Goal: Check status: Check status

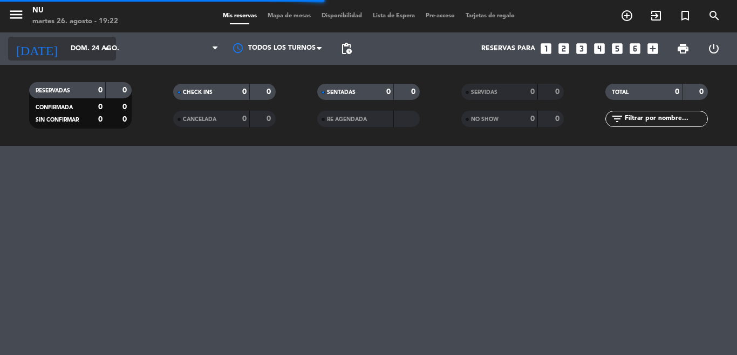
click at [92, 54] on input "dom. 24 ago." at bounding box center [110, 48] width 91 height 18
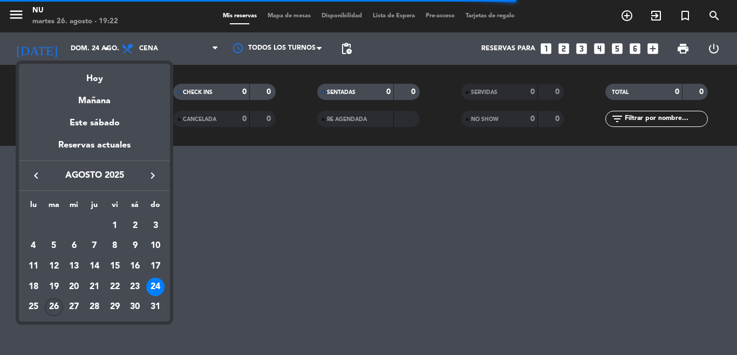
click at [51, 303] on div "26" at bounding box center [54, 307] width 18 height 18
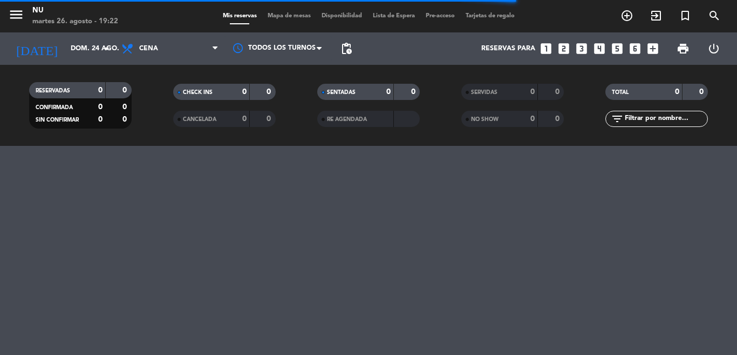
type input "[DATE] ago."
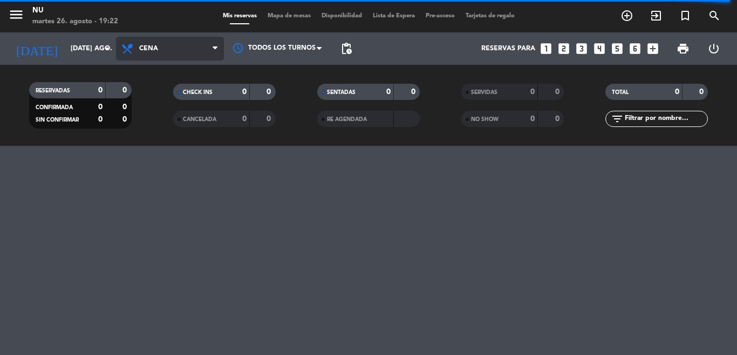
click at [158, 46] on span "Cena" at bounding box center [170, 49] width 108 height 24
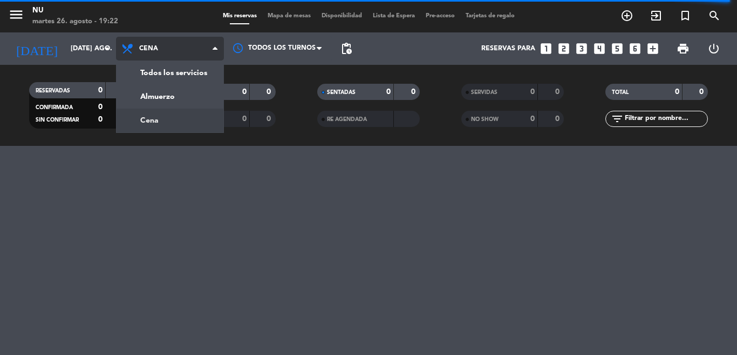
click at [163, 50] on span "Cena" at bounding box center [170, 49] width 108 height 24
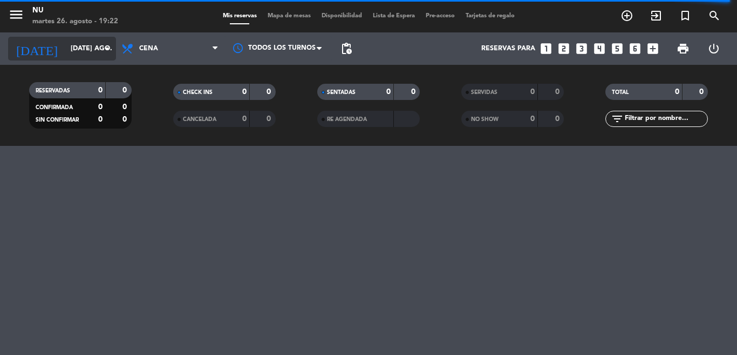
click at [93, 50] on input "[DATE] ago." at bounding box center [110, 48] width 91 height 18
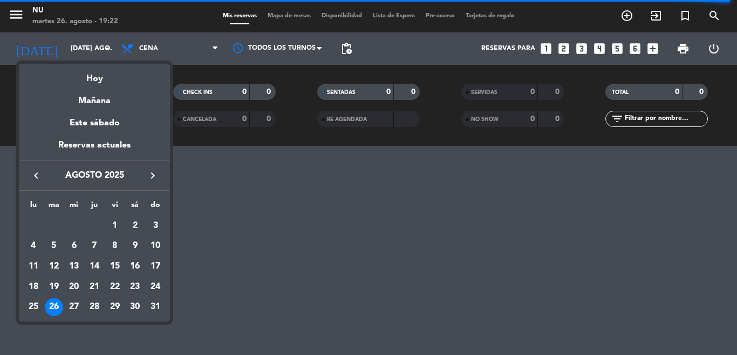
drag, startPoint x: 200, startPoint y: 240, endPoint x: 209, endPoint y: 220, distance: 22.7
click at [200, 240] on div at bounding box center [368, 177] width 737 height 355
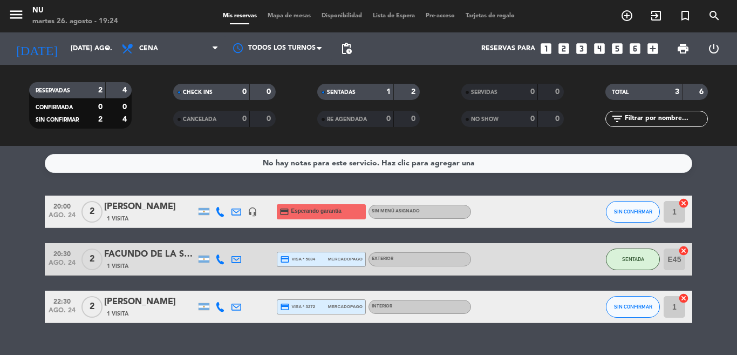
click at [170, 253] on div "FACUNDO DE LA SOTA" at bounding box center [150, 254] width 92 height 14
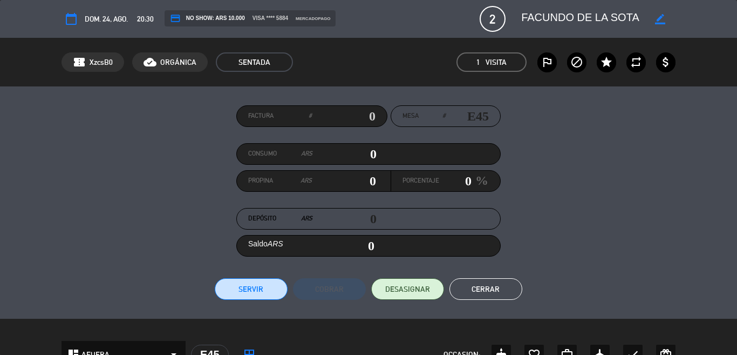
click at [479, 286] on button "Cerrar" at bounding box center [486, 289] width 73 height 22
